Goal: Task Accomplishment & Management: Manage account settings

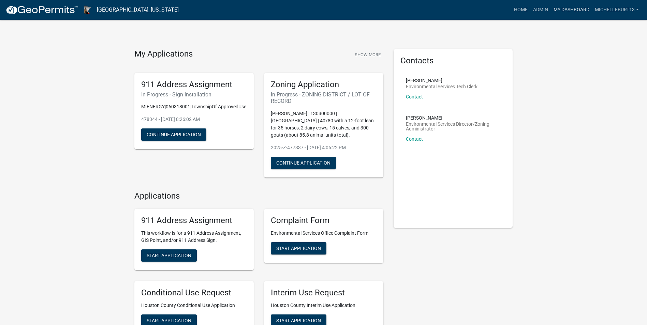
click at [561, 12] on link "My Dashboard" at bounding box center [571, 9] width 41 height 13
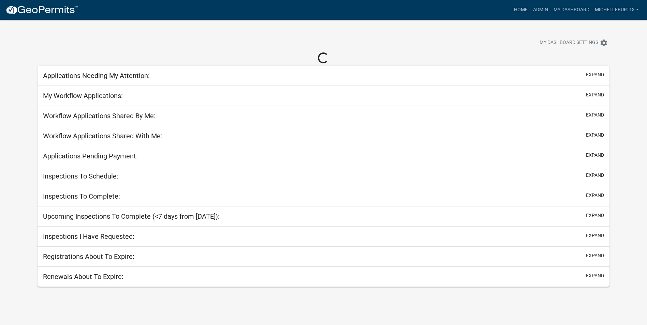
select select "3: 100"
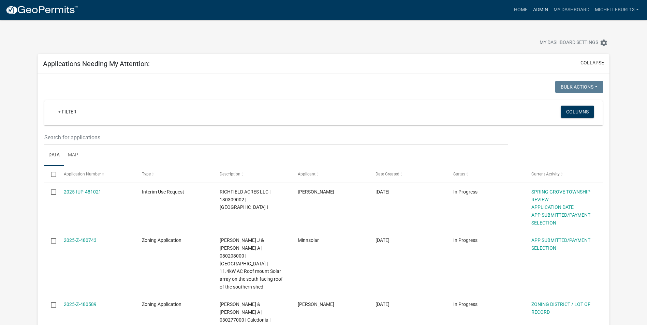
drag, startPoint x: 541, startPoint y: 9, endPoint x: 480, endPoint y: 42, distance: 68.5
click at [541, 9] on link "Admin" at bounding box center [540, 9] width 20 height 13
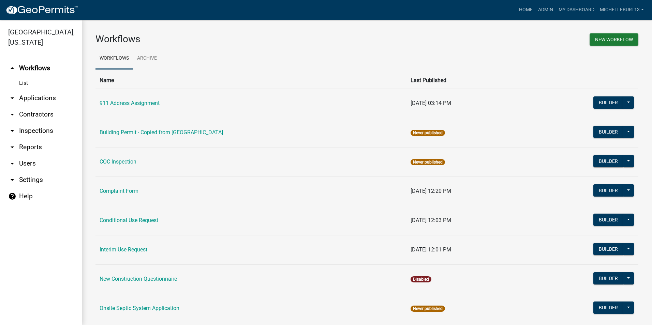
click at [29, 99] on link "arrow_drop_down Applications" at bounding box center [41, 98] width 82 height 16
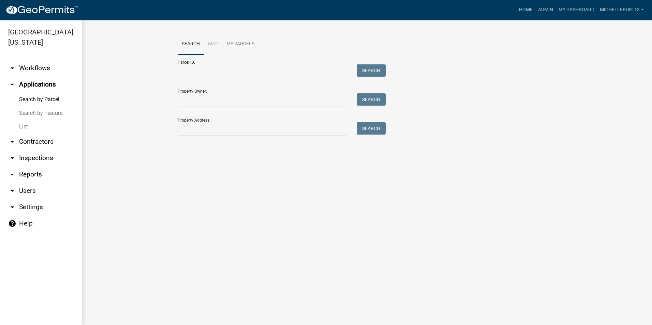
click at [25, 126] on link "List" at bounding box center [41, 127] width 82 height 14
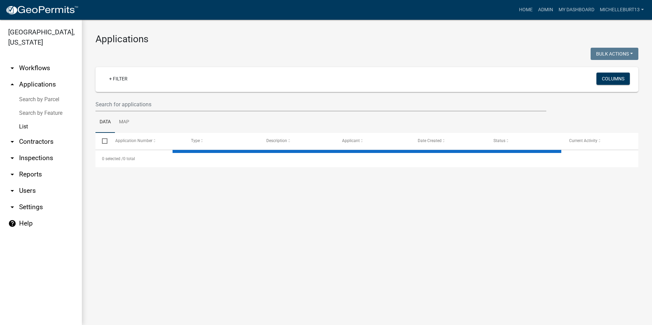
select select "3: 100"
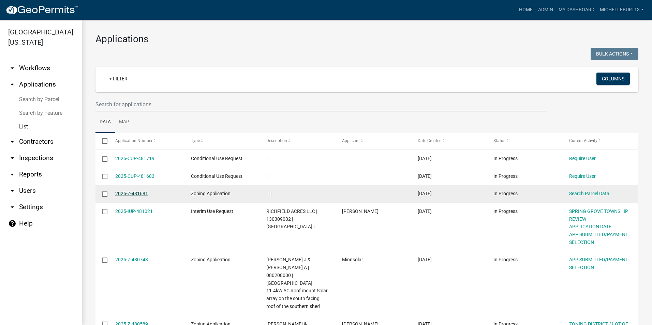
click at [127, 192] on link "2025-Z-481681" at bounding box center [131, 193] width 33 height 5
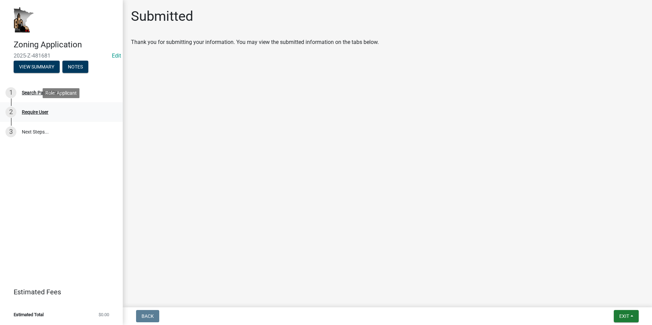
click at [42, 110] on div "Require User" at bounding box center [35, 112] width 27 height 5
click at [33, 67] on button "View Summary" at bounding box center [37, 67] width 46 height 12
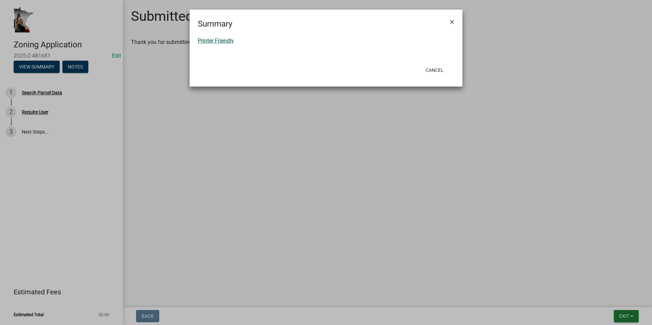
click at [229, 43] on link "Printer Friendly" at bounding box center [216, 41] width 36 height 6
click at [434, 71] on button "Cancel" at bounding box center [434, 70] width 29 height 12
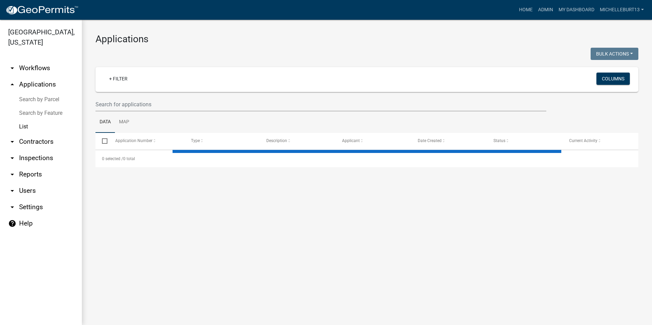
select select "3: 100"
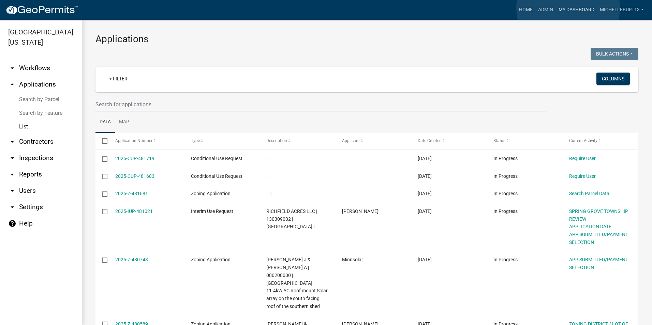
click at [568, 8] on link "My Dashboard" at bounding box center [576, 9] width 41 height 13
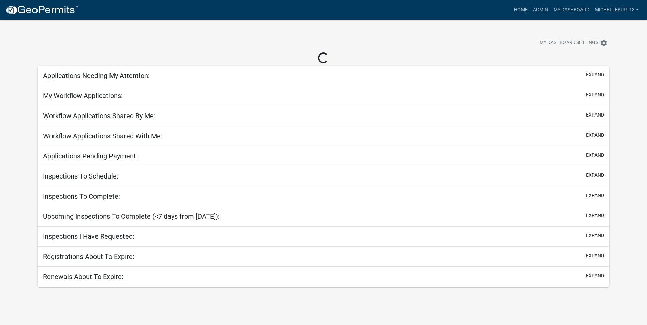
select select "3: 100"
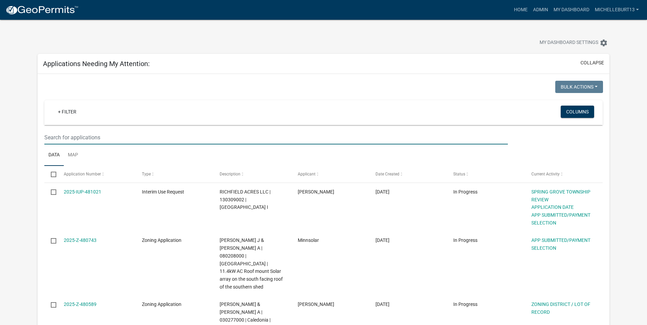
click at [113, 137] on input "text" at bounding box center [276, 138] width 464 height 14
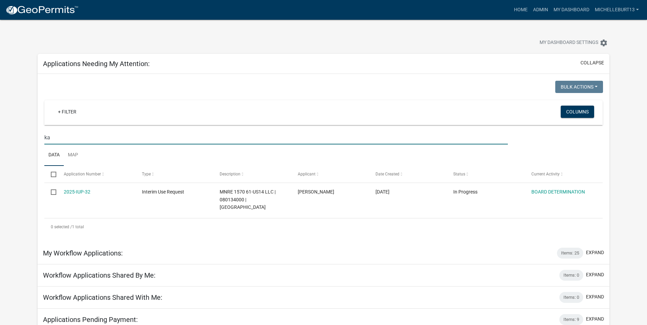
type input "k"
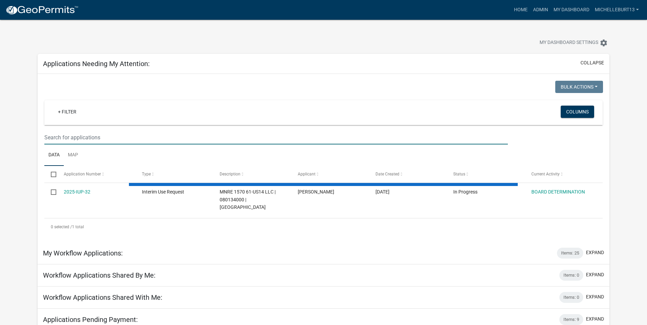
select select "3: 100"
